Goal: Task Accomplishment & Management: Complete application form

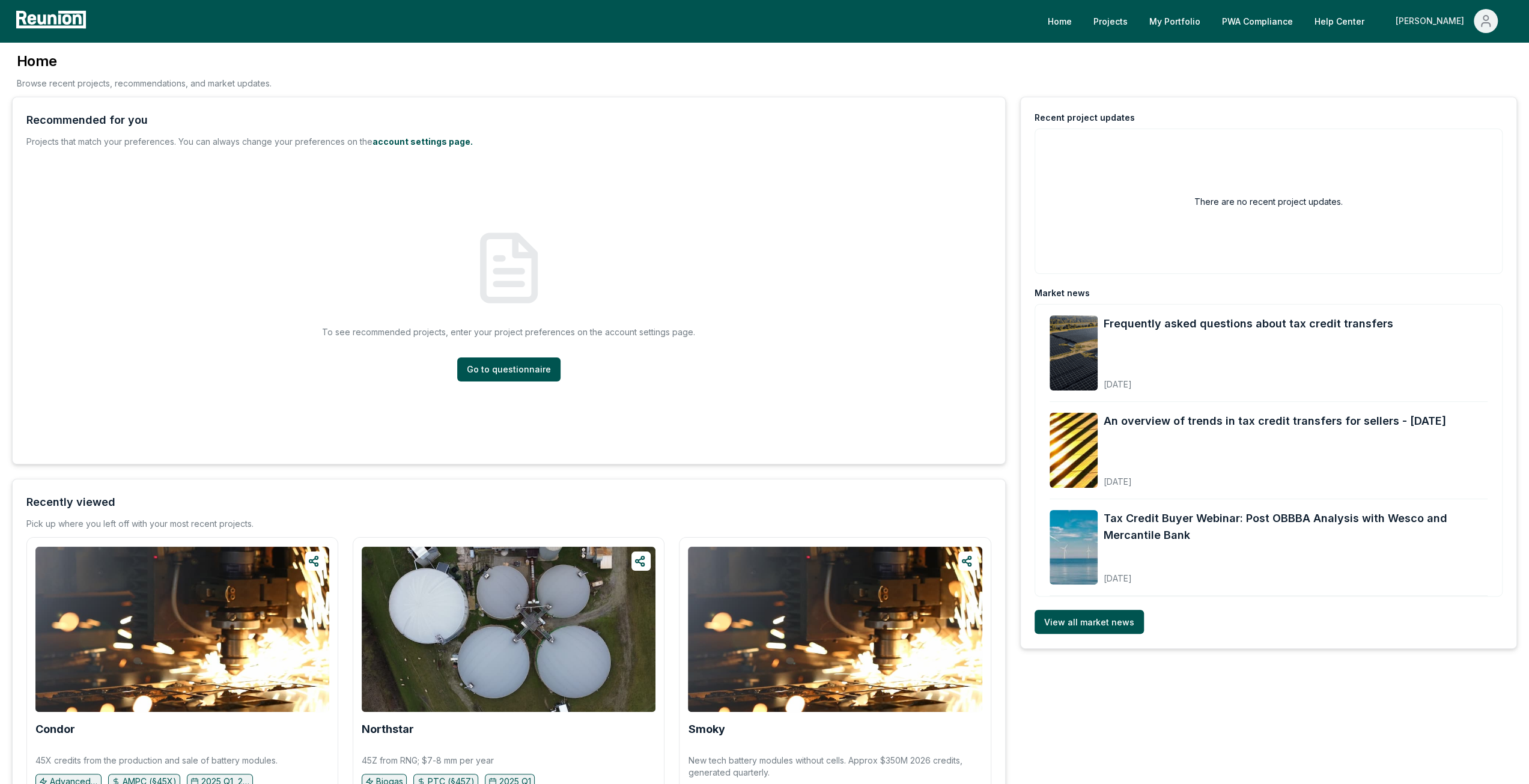
click at [1461, 27] on div "[PERSON_NAME]" at bounding box center [1432, 22] width 73 height 24
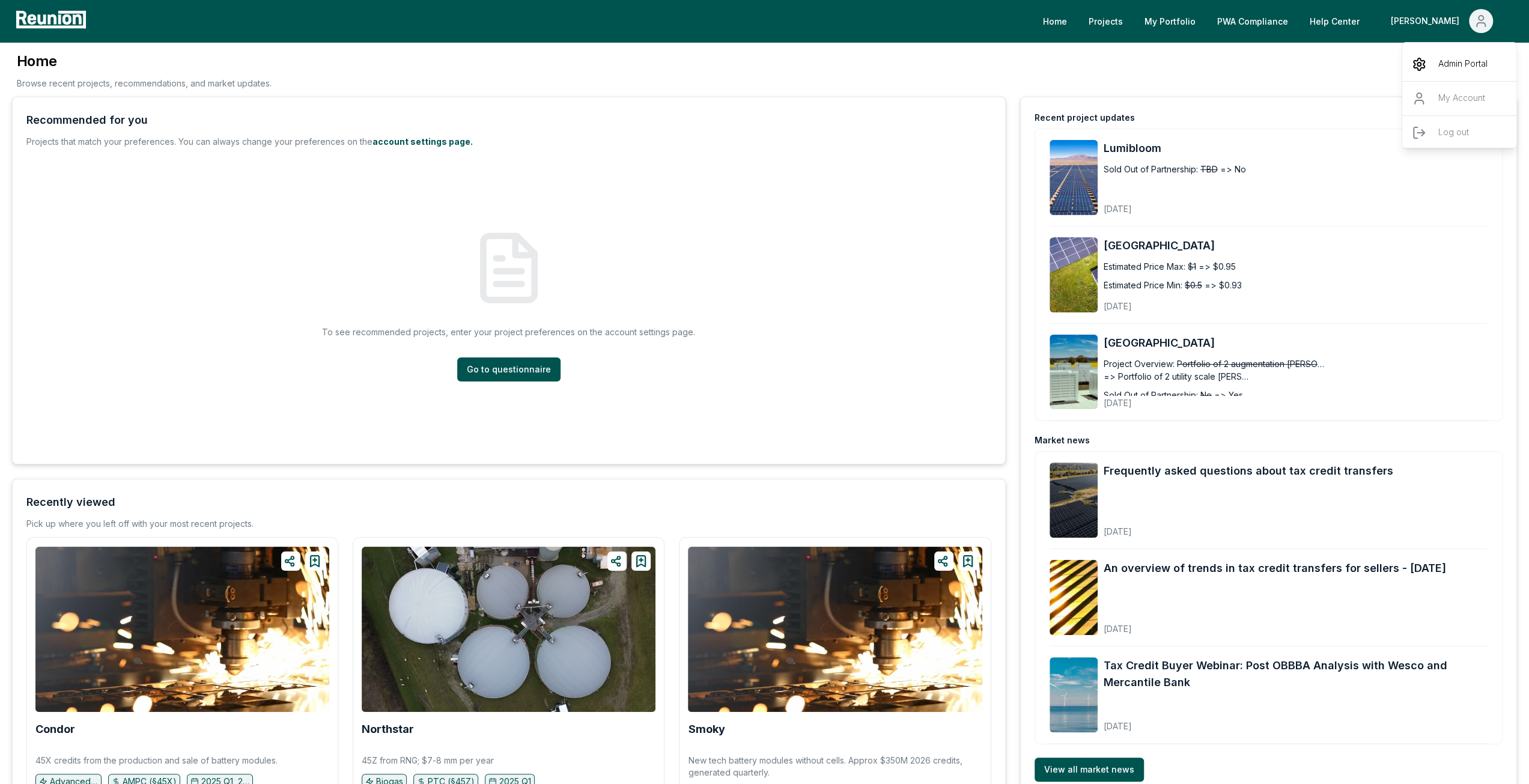
click at [1476, 57] on p "Admin Portal" at bounding box center [1463, 64] width 49 height 14
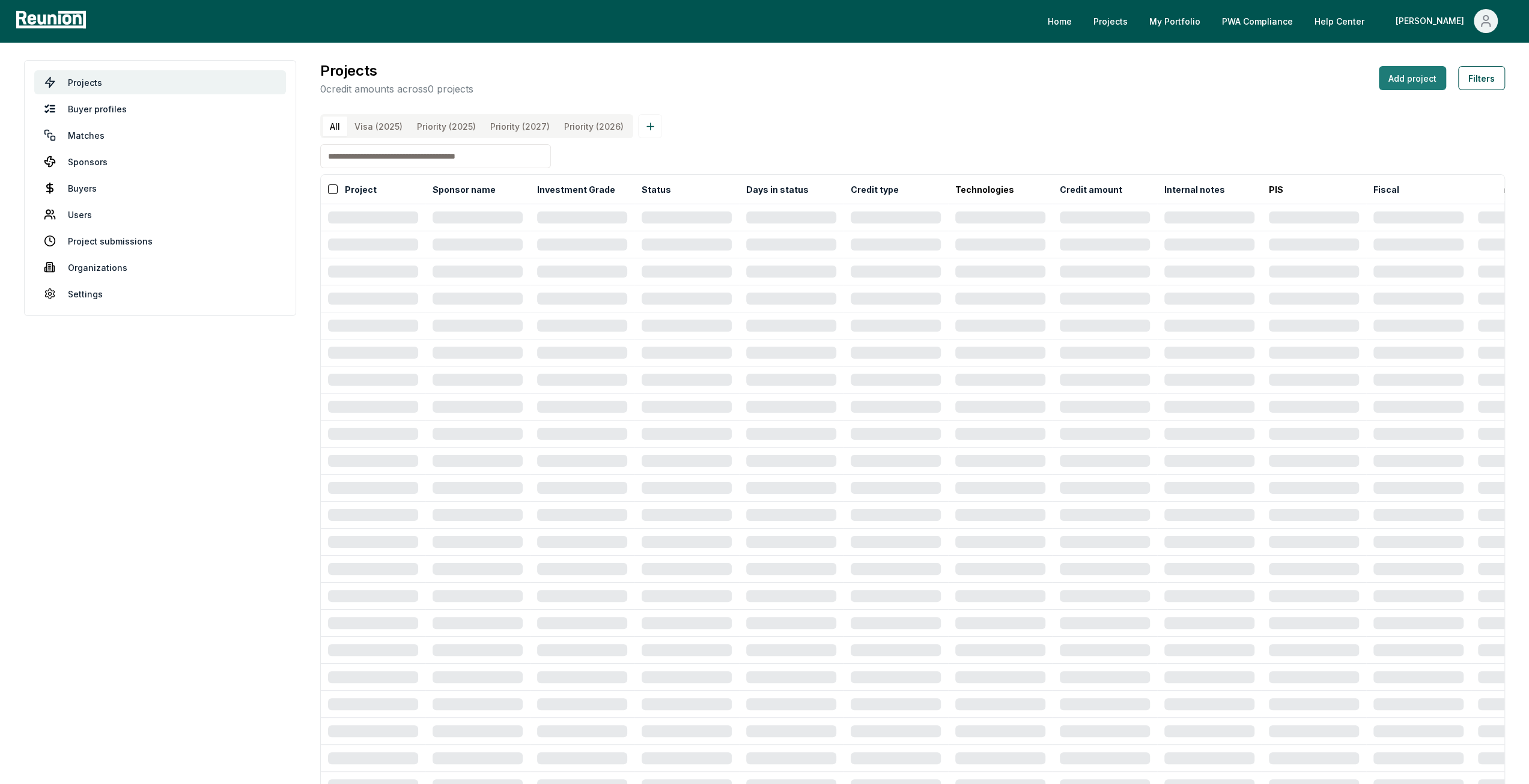
click at [1434, 88] on button "Add project" at bounding box center [1413, 78] width 68 height 24
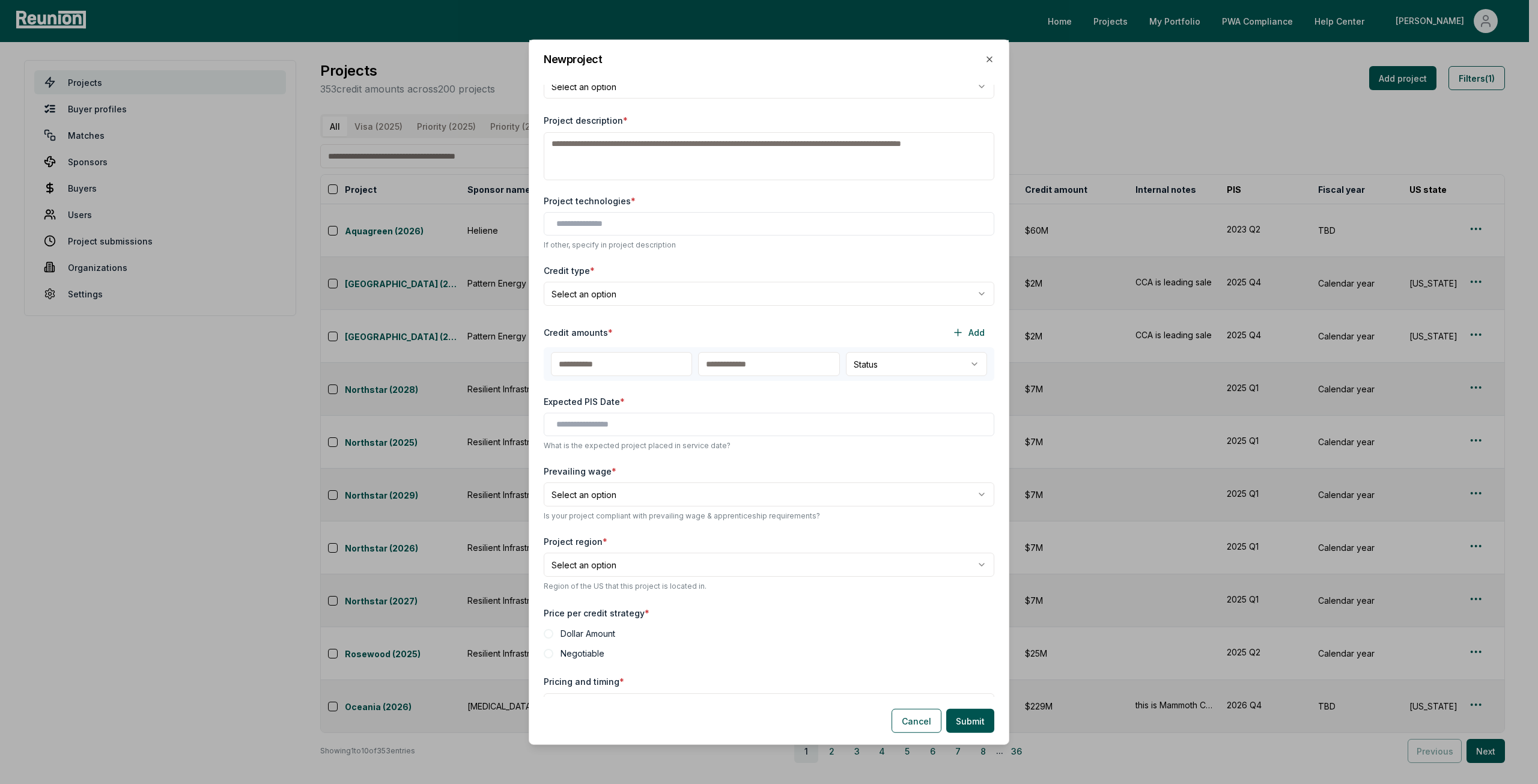
scroll to position [120, 0]
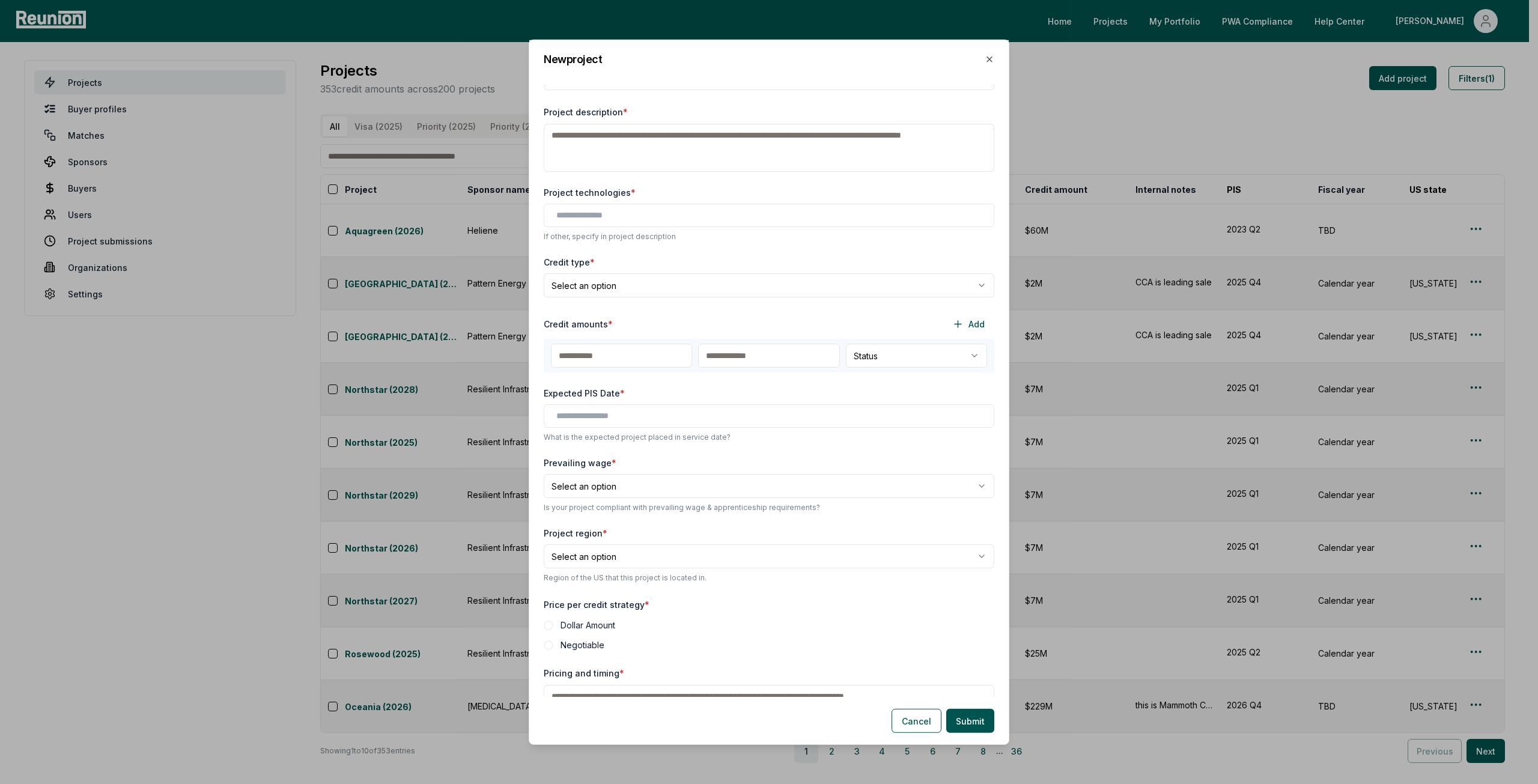
click at [700, 286] on body "Please visit us on your desktop We're working on making our marketplace mobile-…" at bounding box center [764, 392] width 1529 height 784
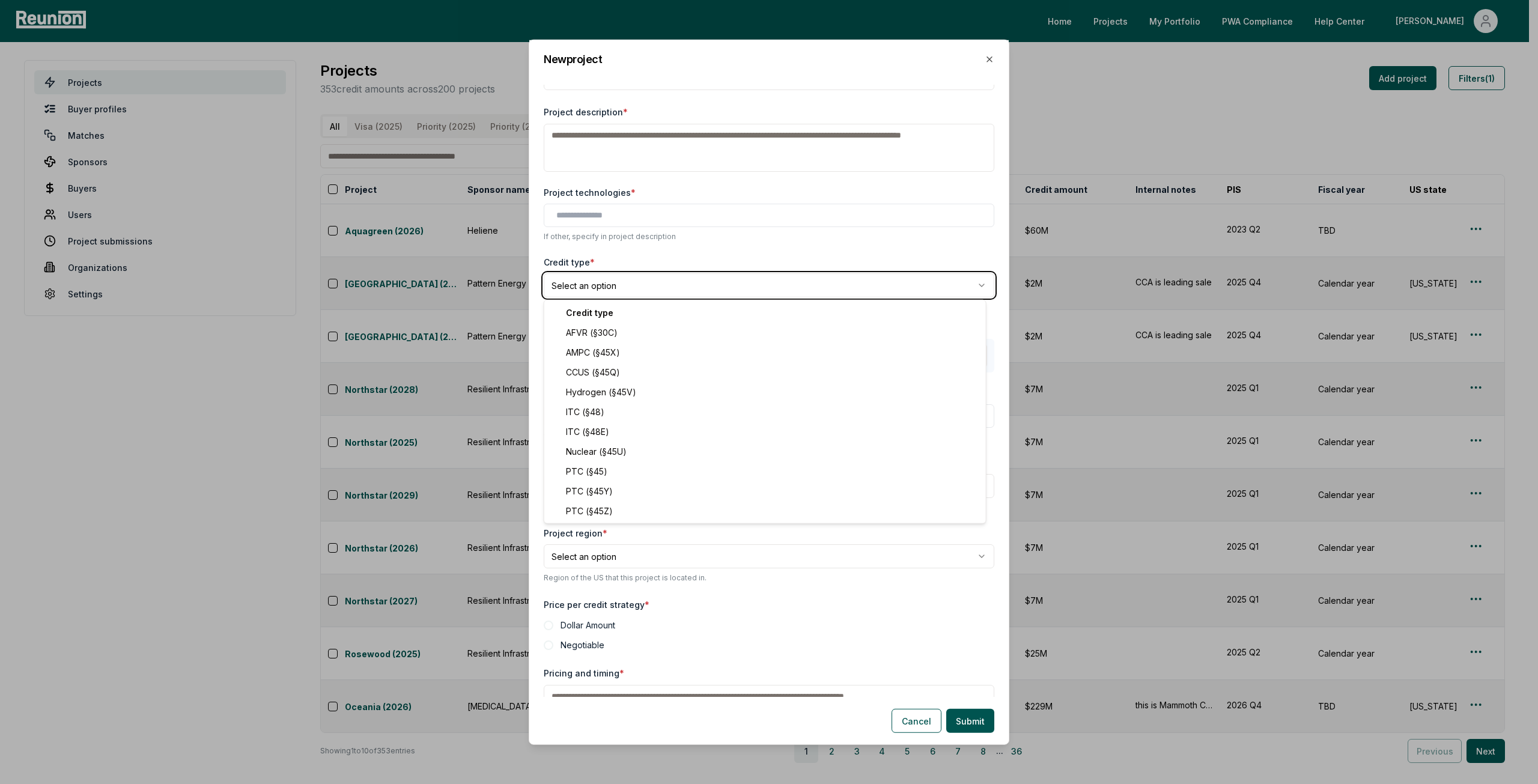
click at [700, 261] on body "Please visit us on your desktop We're working on making our marketplace mobile-…" at bounding box center [764, 392] width 1529 height 784
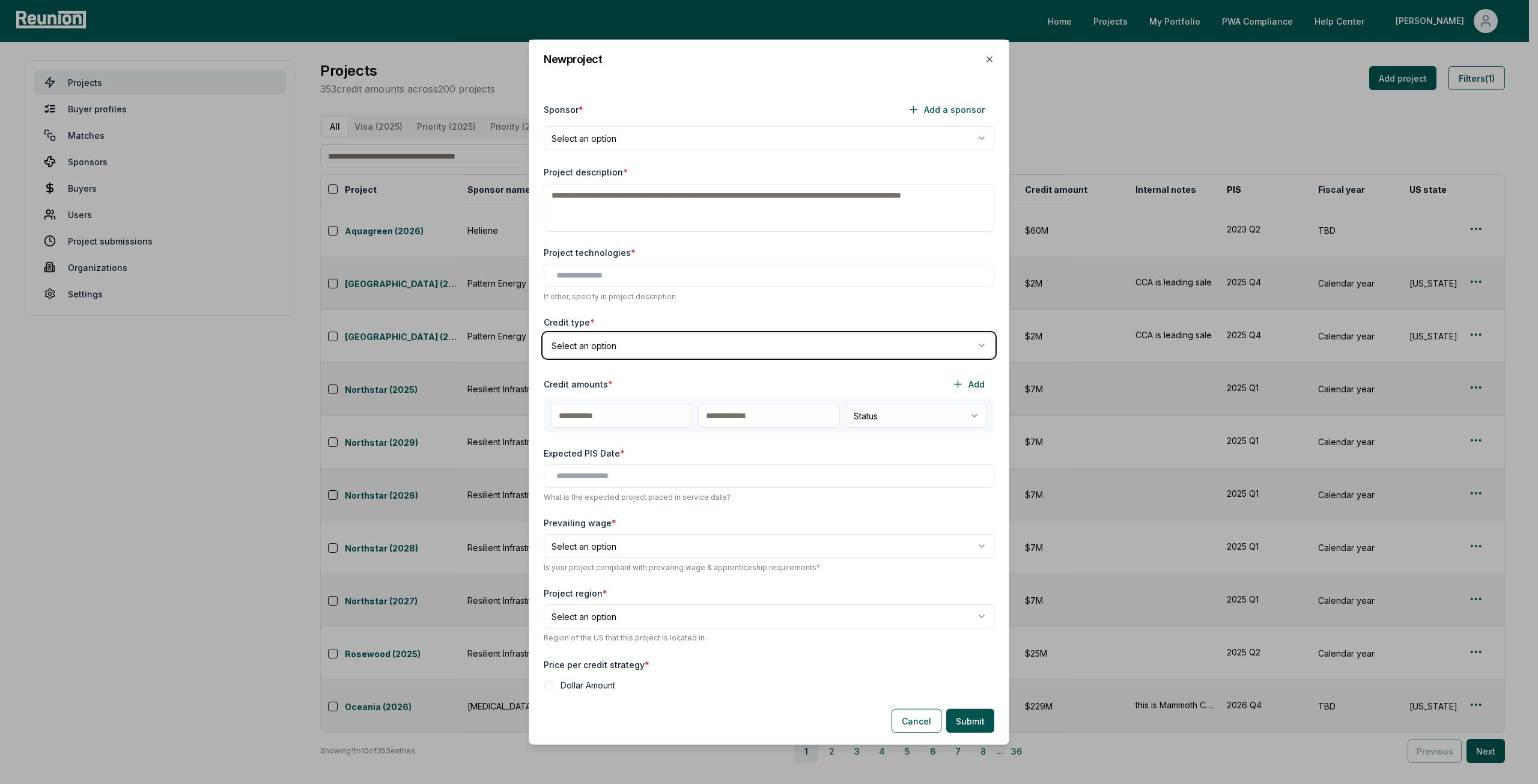
scroll to position [60, 0]
click at [666, 282] on div at bounding box center [769, 275] width 451 height 23
click at [632, 272] on input "text" at bounding box center [771, 275] width 430 height 12
click at [640, 241] on div "**********" at bounding box center [769, 391] width 480 height 611
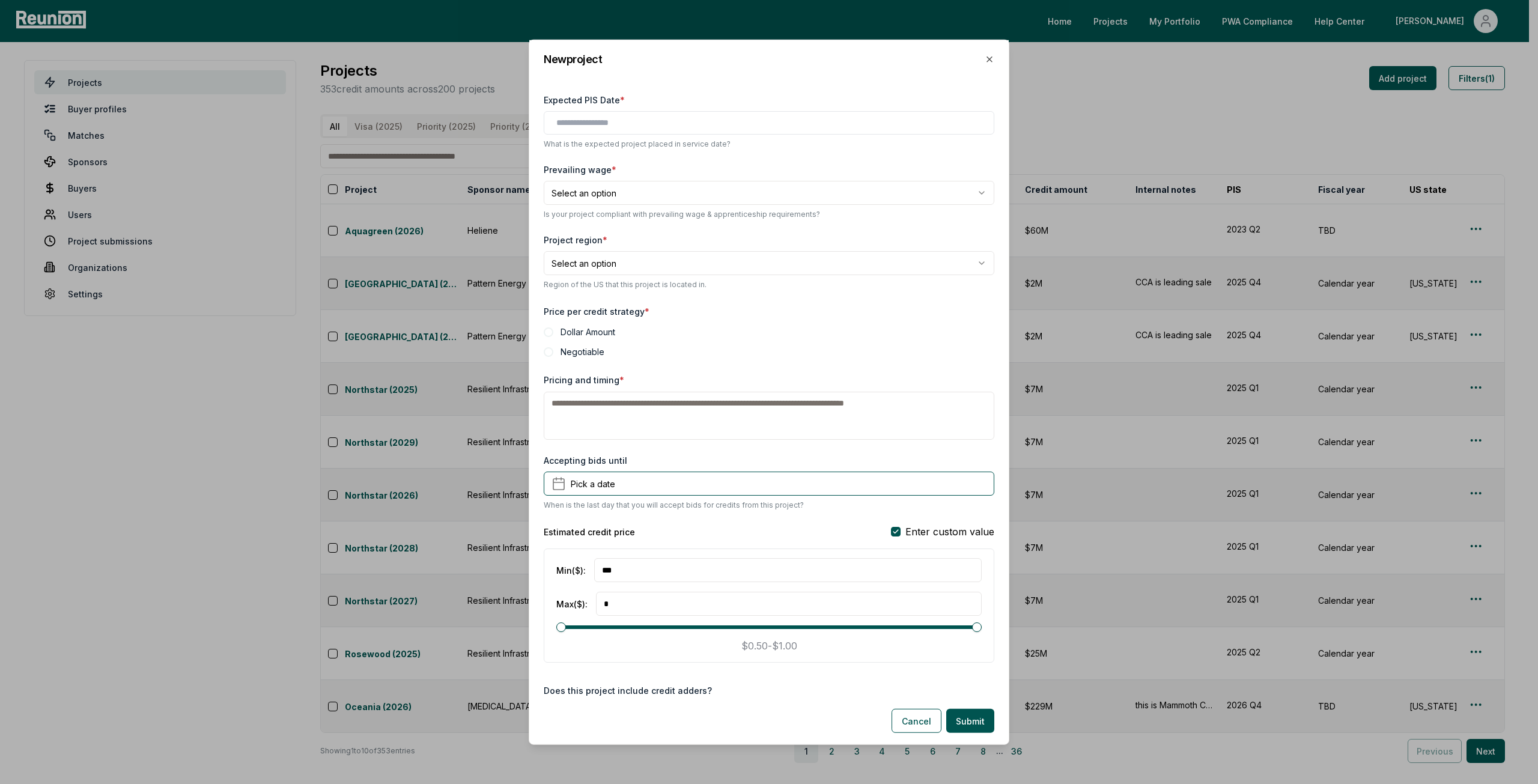
scroll to position [421, 0]
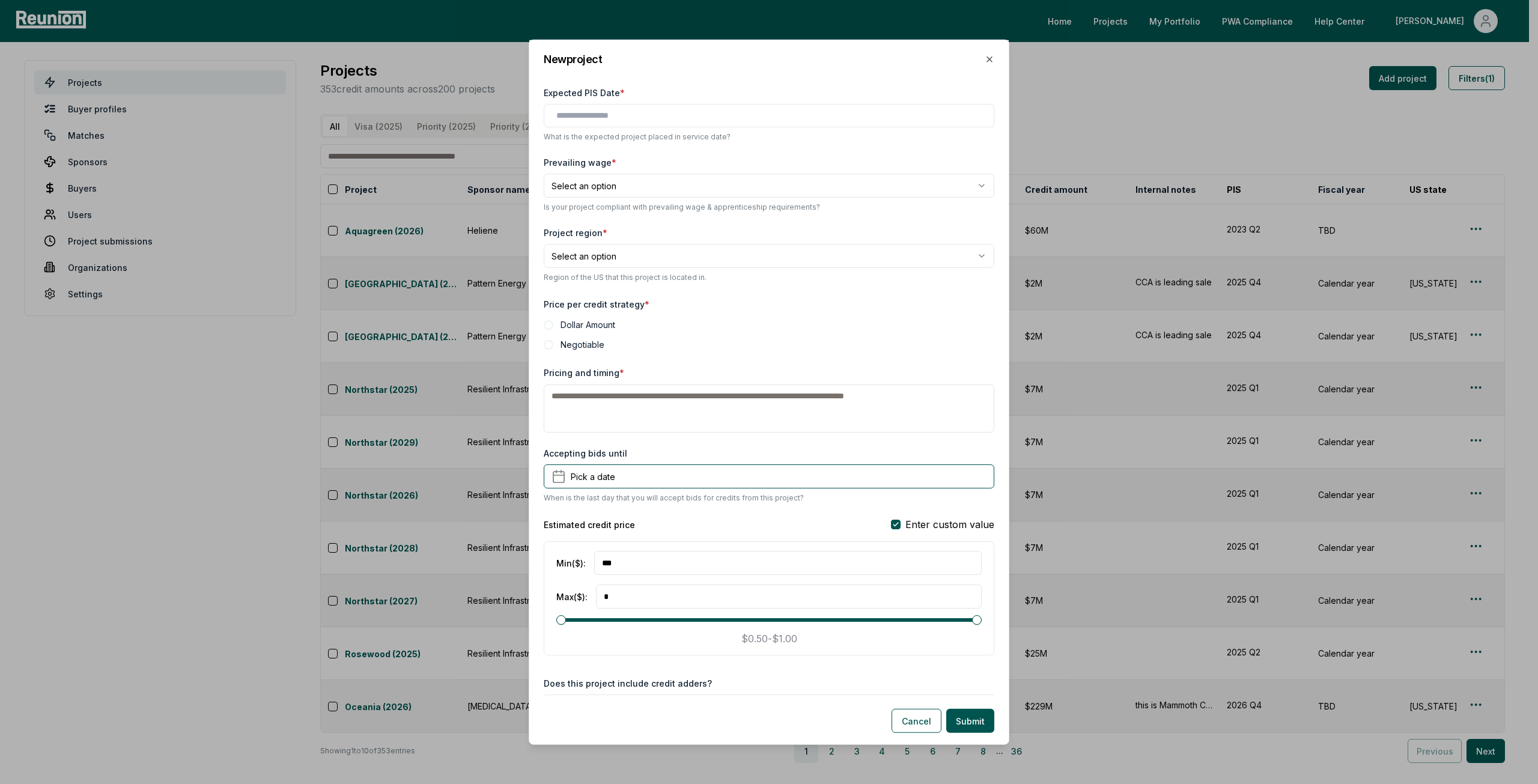
click at [667, 250] on body "Please visit us on your desktop We're working on making our marketplace mobile-…" at bounding box center [764, 392] width 1529 height 784
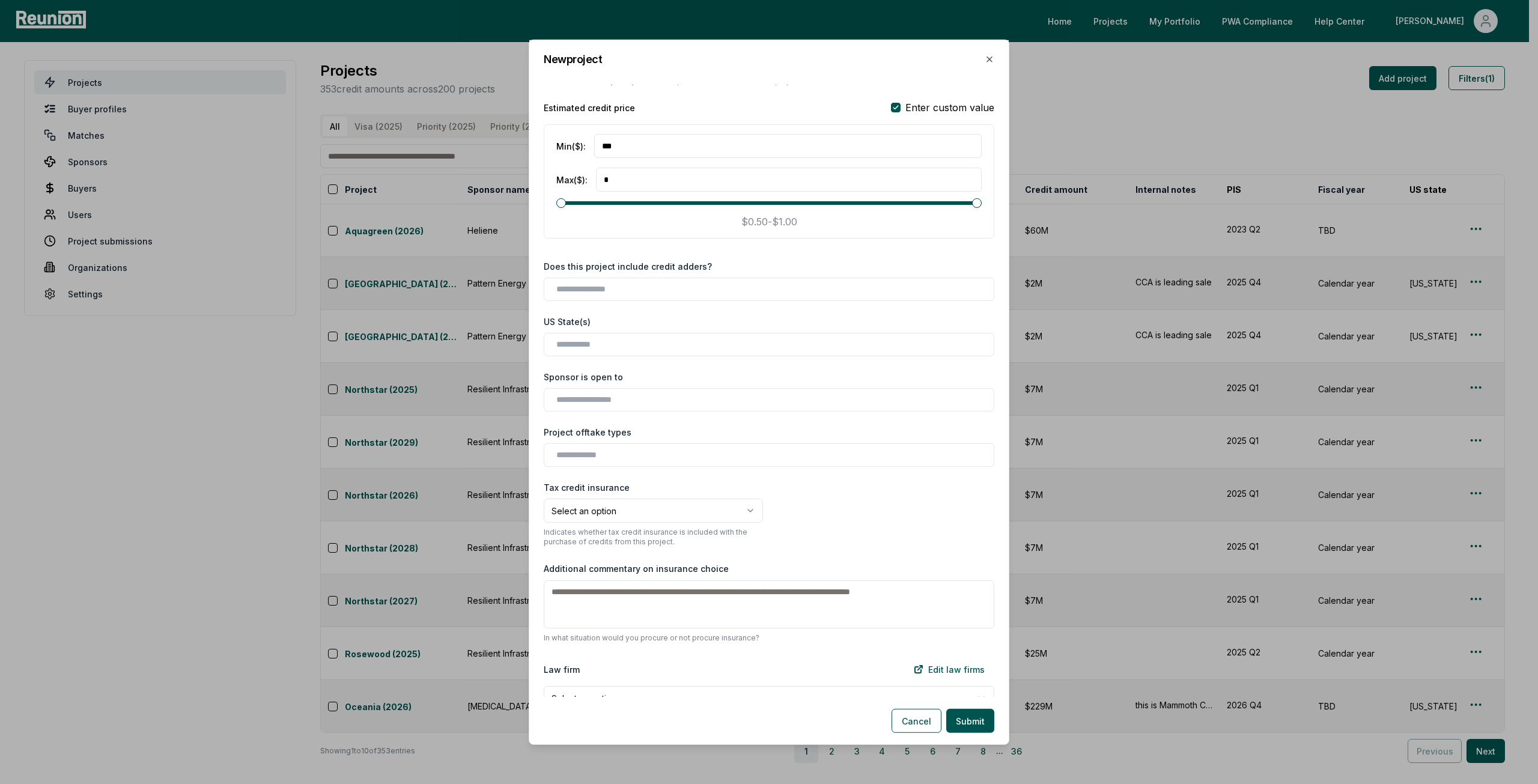
scroll to position [877, 0]
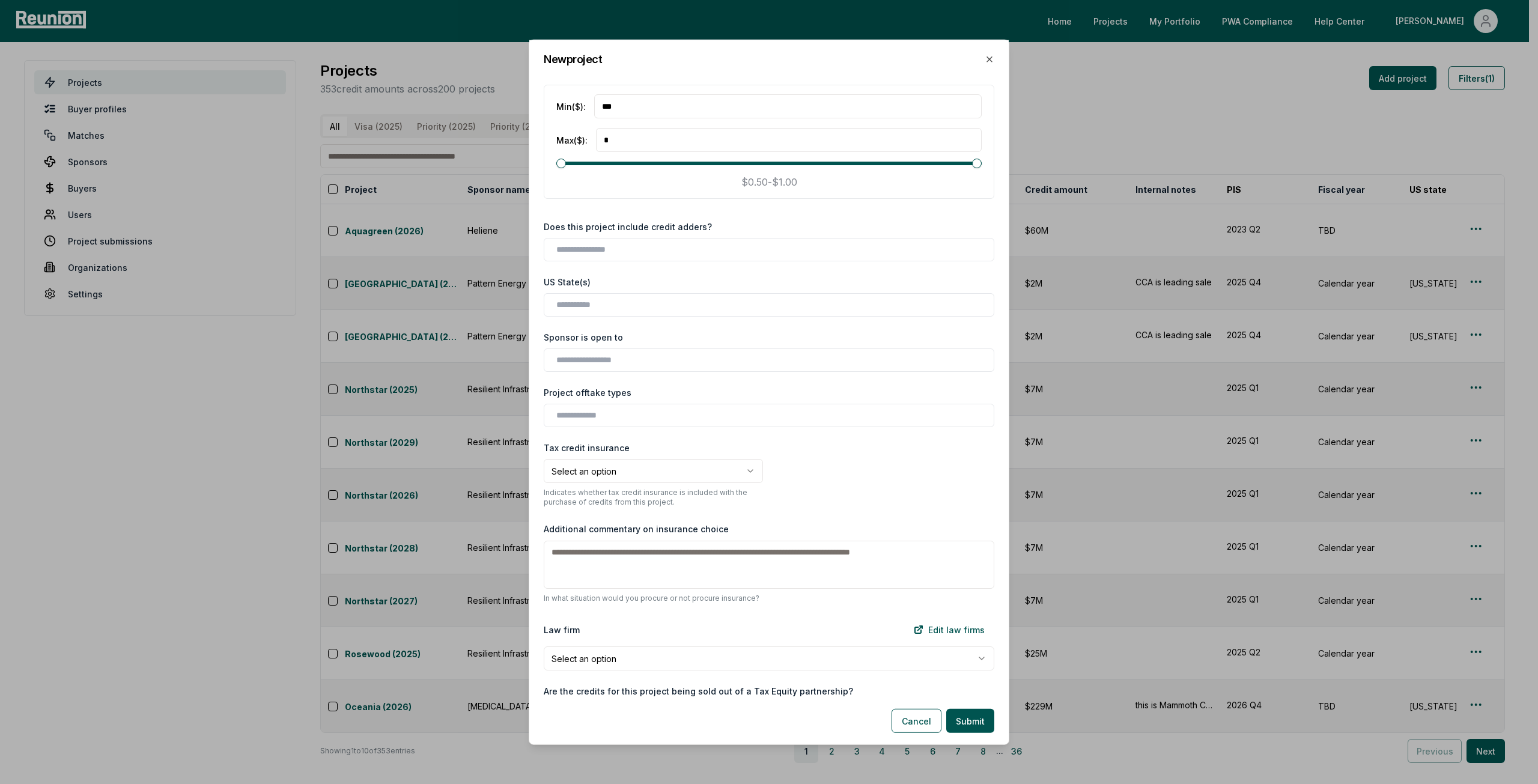
click at [728, 476] on body "Please visit us on your desktop We're working on making our marketplace mobile-…" at bounding box center [764, 392] width 1529 height 784
click at [816, 478] on body "Please visit us on your desktop We're working on making our marketplace mobile-…" at bounding box center [764, 392] width 1529 height 784
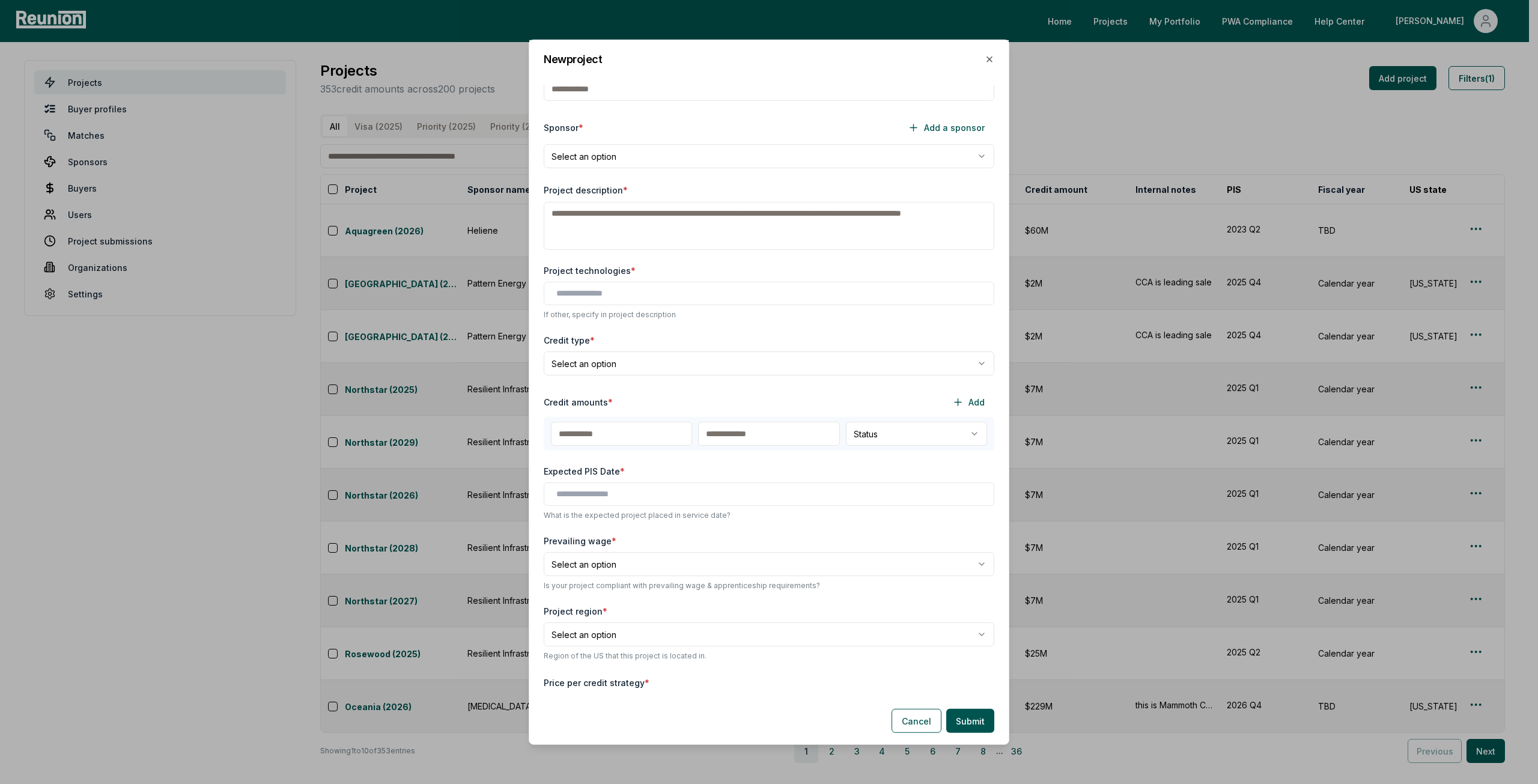
scroll to position [0, 0]
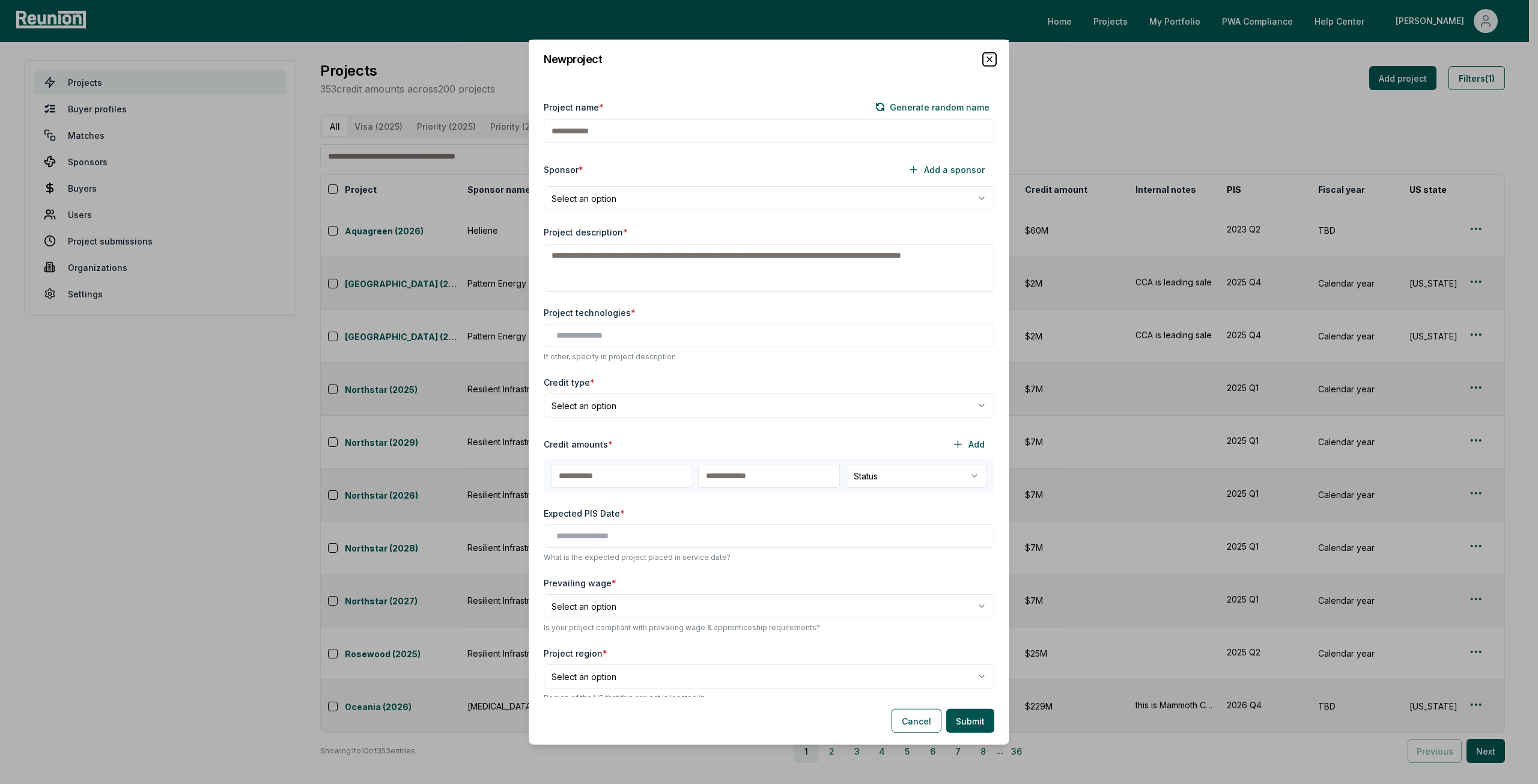
click at [990, 59] on icon "button" at bounding box center [990, 59] width 9 height 9
